Goal: Task Accomplishment & Management: Complete application form

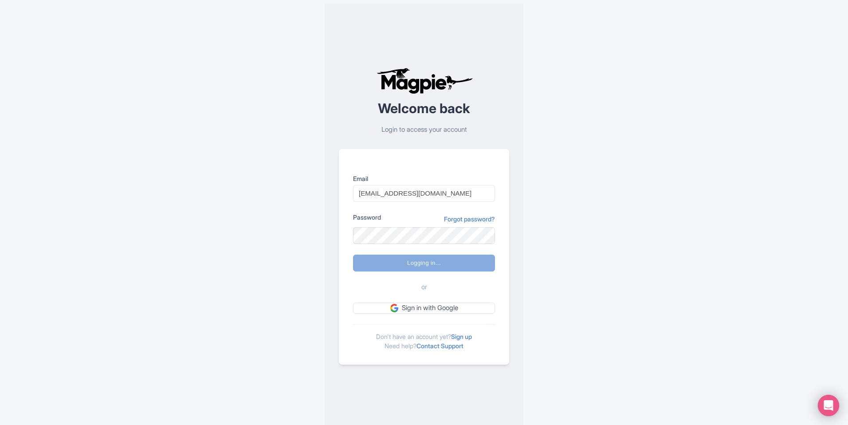
scroll to position [996, 0]
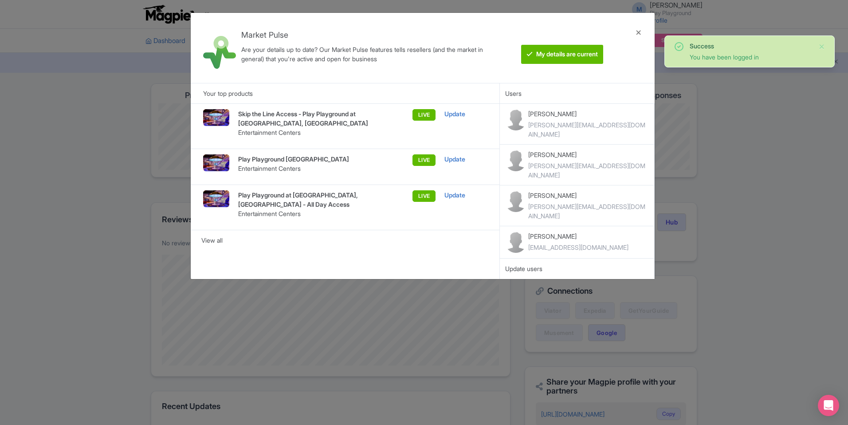
scroll to position [996, 0]
click at [636, 32] on div at bounding box center [638, 48] width 21 height 56
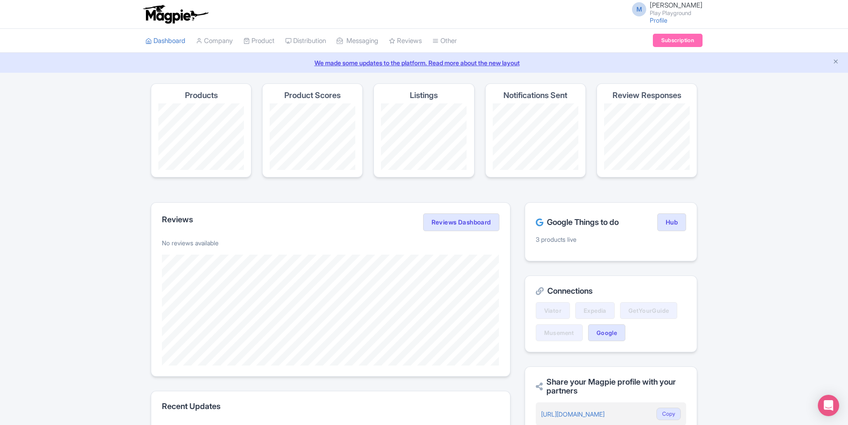
click at [646, 8] on span "M" at bounding box center [639, 9] width 14 height 14
click at [648, 39] on link "Users" at bounding box center [660, 42] width 84 height 14
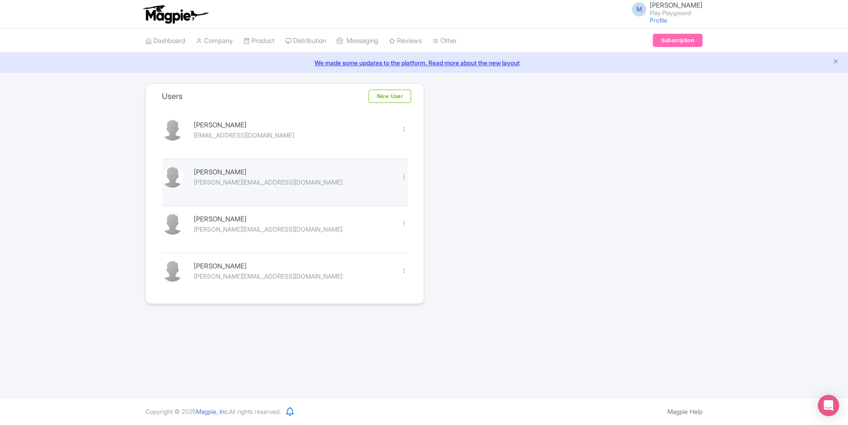
scroll to position [996, 0]
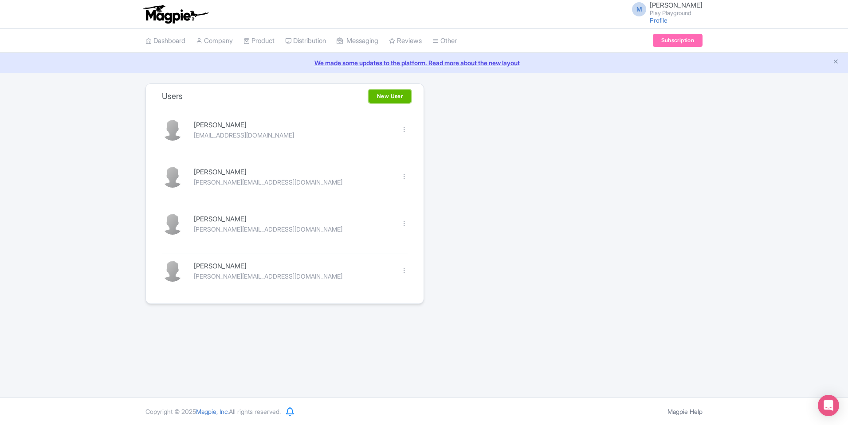
click at [392, 98] on link "New User" at bounding box center [390, 96] width 43 height 13
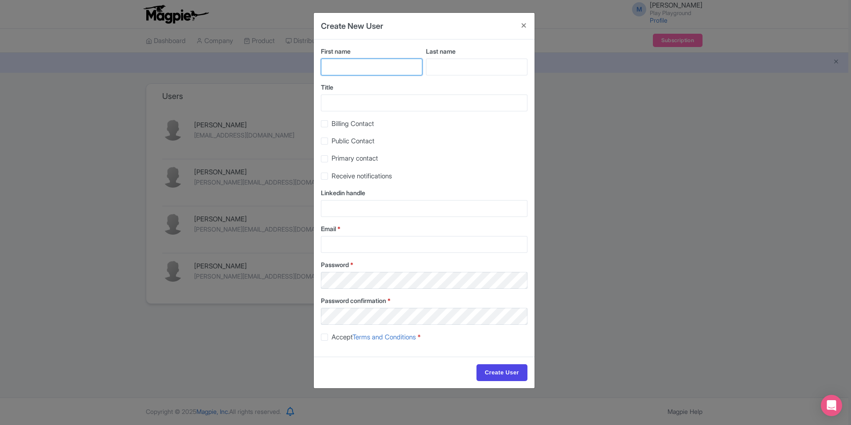
click at [369, 71] on input "First name" at bounding box center [372, 67] width 102 height 17
type input "Jason"
type input "Hancock"
click at [332, 125] on label "Billing Contact" at bounding box center [353, 124] width 43 height 10
click at [332, 124] on input "Billing Contact" at bounding box center [335, 121] width 6 height 6
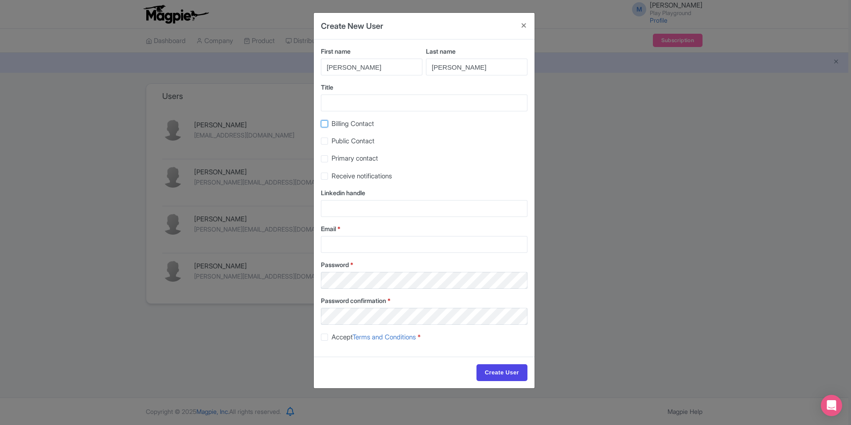
checkbox input "true"
click at [332, 143] on label "Public Contact" at bounding box center [353, 141] width 43 height 10
click at [332, 141] on input "Public Contact" at bounding box center [335, 139] width 6 height 6
checkbox input "true"
click at [332, 161] on label "Primary contact" at bounding box center [355, 158] width 47 height 10
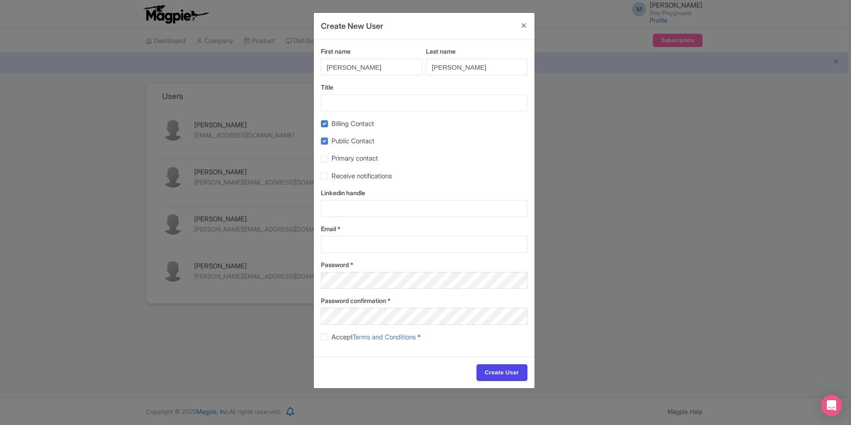
click at [332, 159] on input "Primary contact" at bounding box center [335, 156] width 6 height 6
checkbox input "true"
click at [332, 174] on label "Receive notifications" at bounding box center [362, 176] width 60 height 10
click at [332, 174] on input "Receive notifications" at bounding box center [335, 174] width 6 height 6
checkbox input "true"
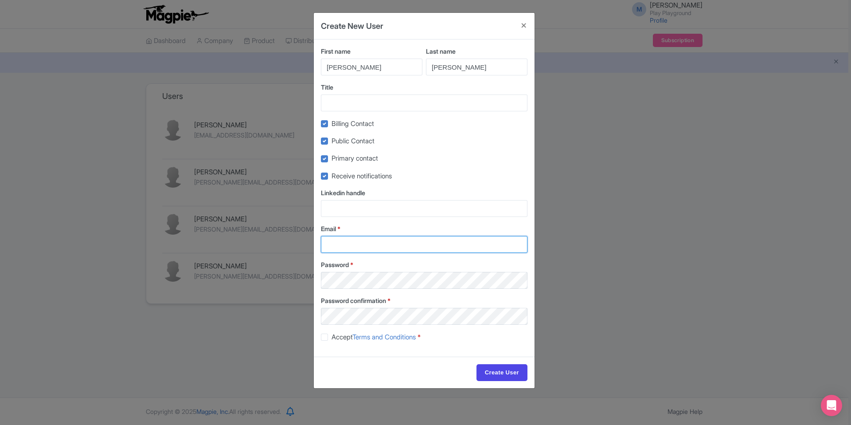
click at [344, 243] on input "Email *" at bounding box center [424, 244] width 207 height 17
click at [362, 242] on input "jason@" at bounding box center [424, 244] width 207 height 17
paste input "961interactive.com"
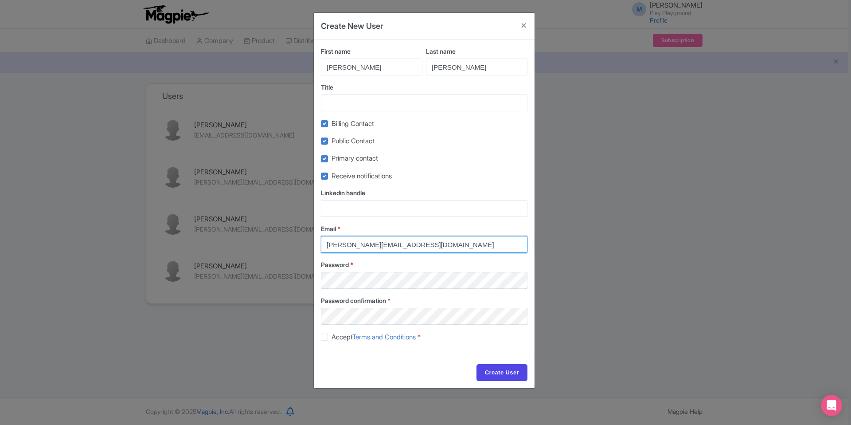
type input "[PERSON_NAME][EMAIL_ADDRESS][DOMAIN_NAME]"
click at [479, 265] on label "Password *" at bounding box center [424, 264] width 207 height 9
click at [332, 339] on label "Accept Terms and Conditions *" at bounding box center [376, 337] width 89 height 10
click at [332, 337] on input "Accept Terms and Conditions *" at bounding box center [335, 335] width 6 height 6
checkbox input "true"
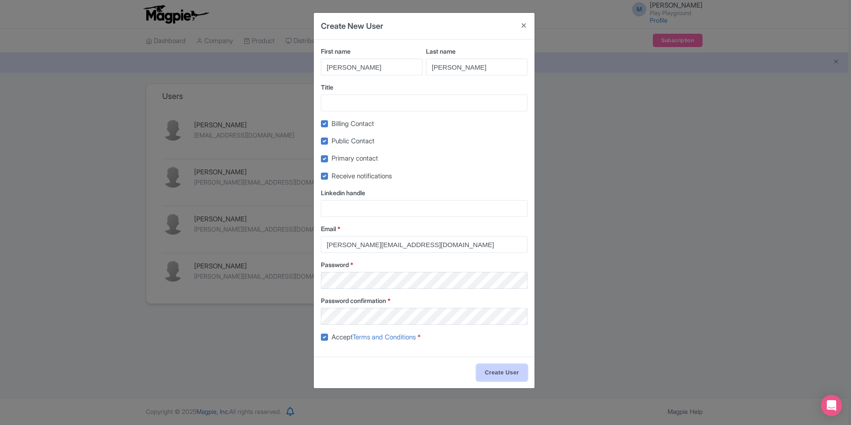
click at [495, 368] on input "Create User" at bounding box center [502, 372] width 51 height 17
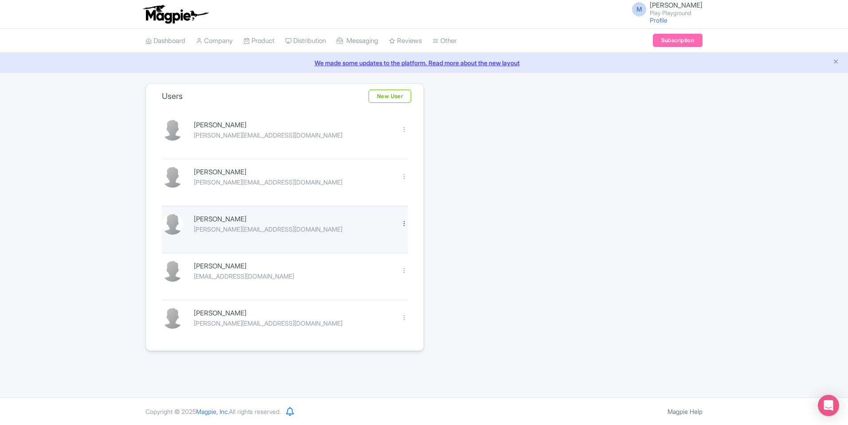
click at [404, 224] on div at bounding box center [404, 223] width 7 height 7
click at [377, 248] on link "Delete" at bounding box center [365, 252] width 84 height 14
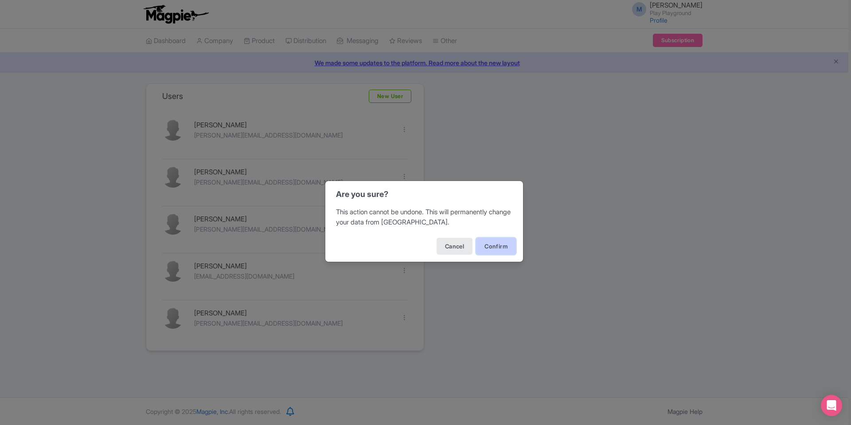
click at [479, 244] on button "Confirm" at bounding box center [496, 246] width 40 height 17
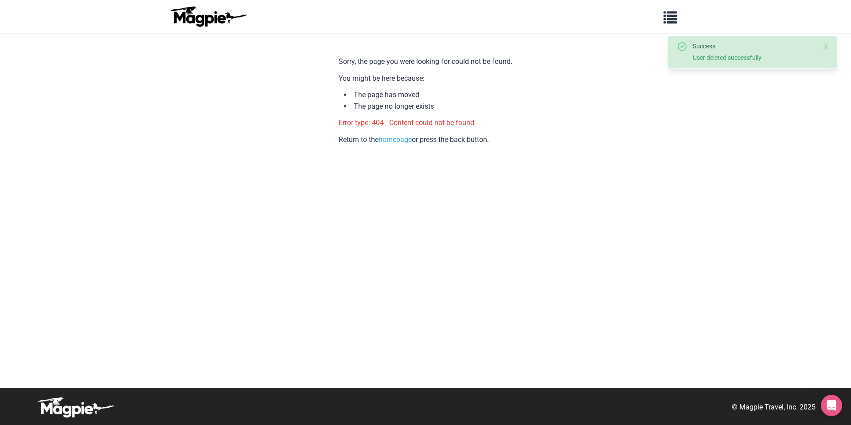
scroll to position [996, 0]
click at [388, 139] on link "homepage" at bounding box center [395, 139] width 33 height 8
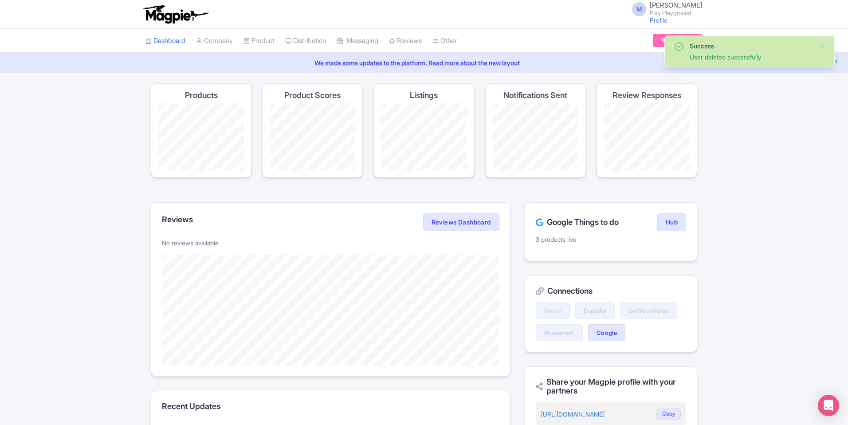
scroll to position [996, 0]
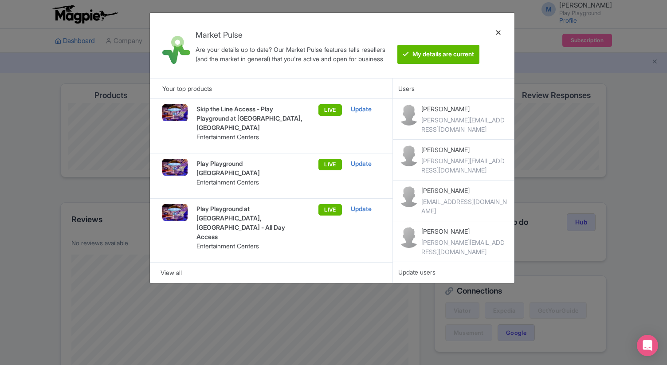
scroll to position [1047, 0]
click at [499, 31] on div at bounding box center [498, 45] width 21 height 51
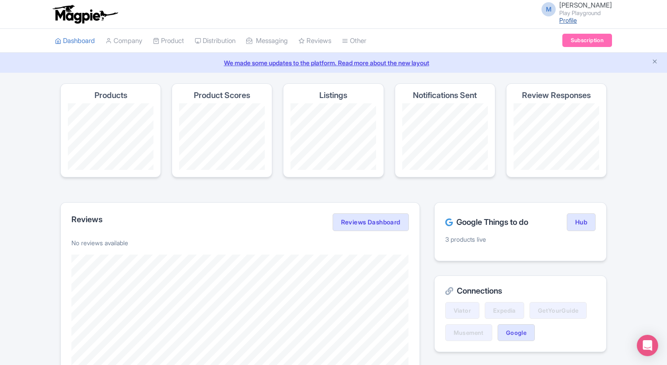
click at [577, 20] on link "Profile" at bounding box center [568, 20] width 18 height 8
click at [76, 45] on link "Dashboard" at bounding box center [75, 41] width 40 height 24
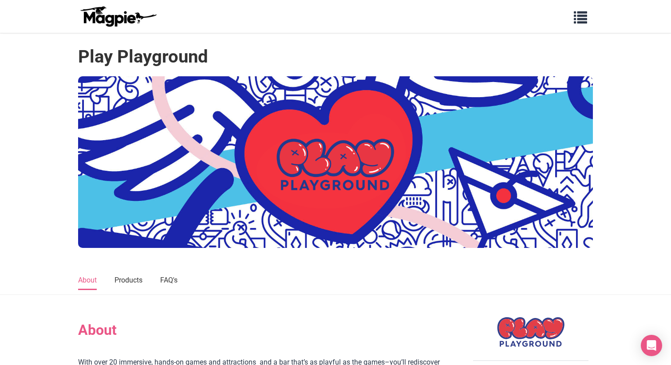
scroll to position [1047, 0]
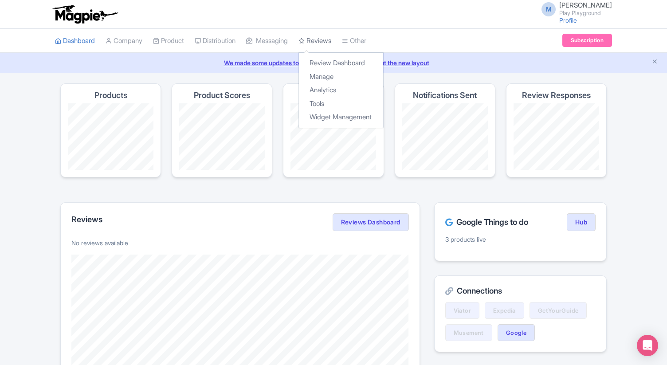
scroll to position [1047, 0]
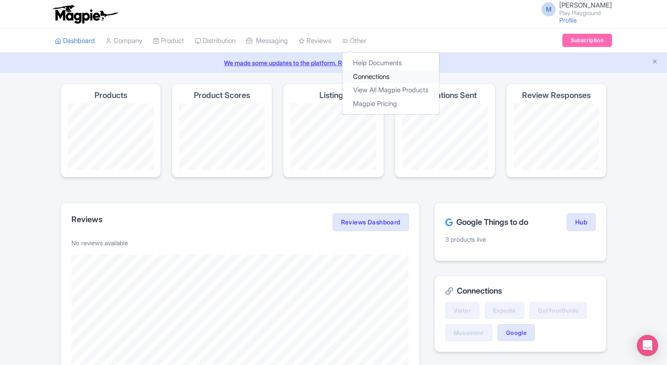
click at [394, 76] on link "Connections" at bounding box center [390, 77] width 97 height 14
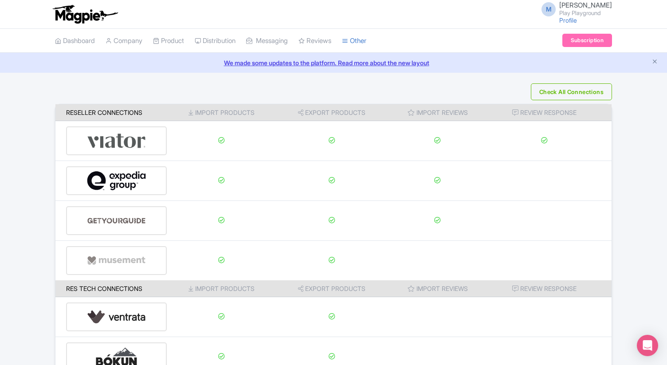
click at [556, 6] on span "M" at bounding box center [548, 9] width 14 height 14
click at [555, 40] on link "Users" at bounding box center [569, 42] width 84 height 14
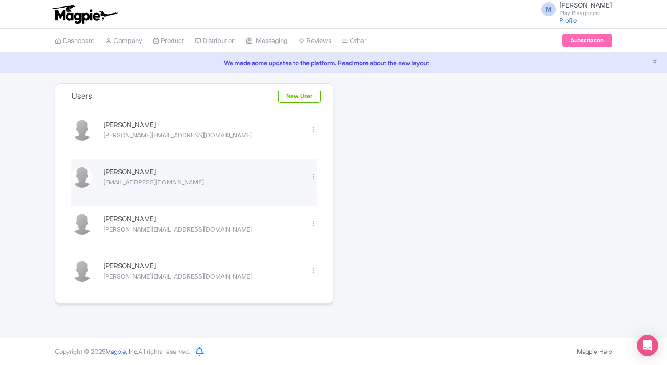
scroll to position [1047, 0]
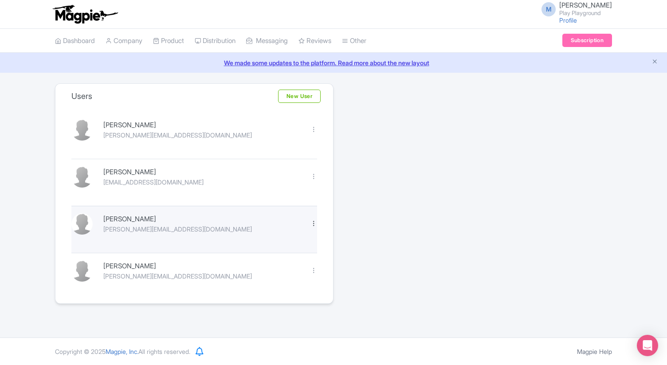
click at [312, 224] on div at bounding box center [313, 223] width 7 height 7
click at [267, 253] on link "Delete" at bounding box center [274, 252] width 84 height 14
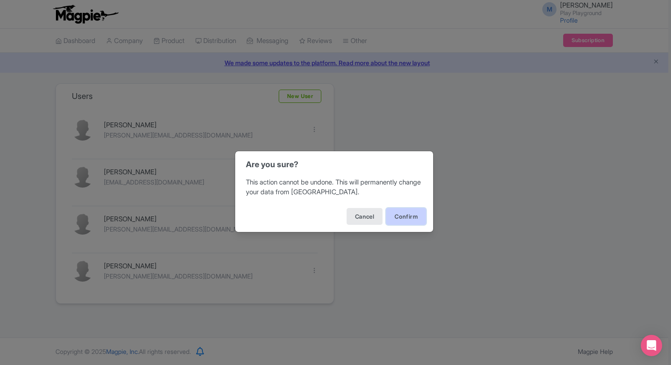
click at [400, 217] on button "Confirm" at bounding box center [406, 216] width 40 height 17
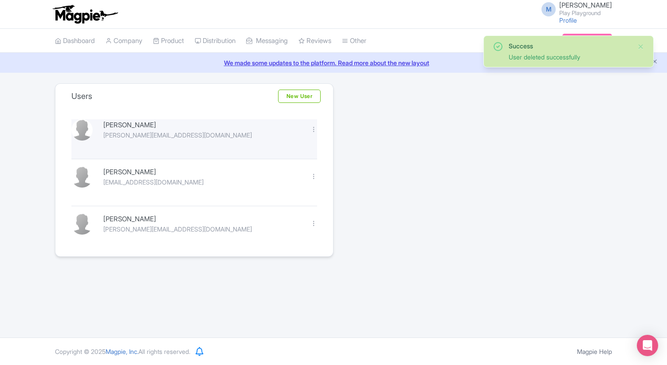
scroll to position [1047, 0]
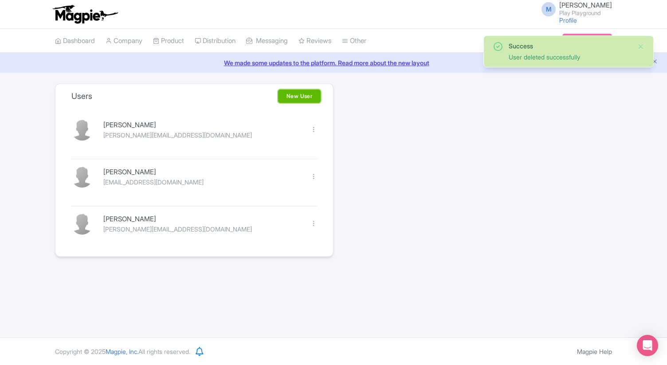
click at [308, 93] on link "New User" at bounding box center [299, 96] width 43 height 13
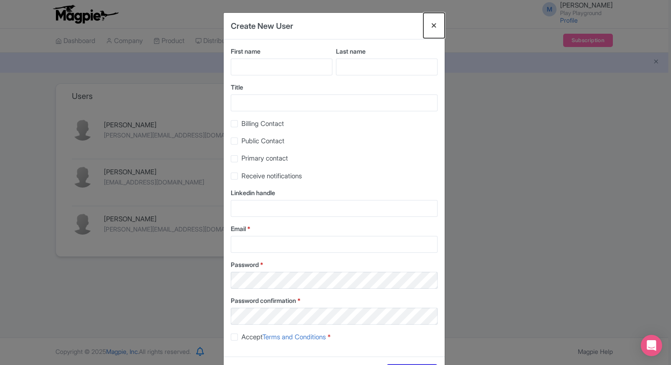
click at [430, 24] on button "Close" at bounding box center [433, 25] width 21 height 25
